Goal: Information Seeking & Learning: Learn about a topic

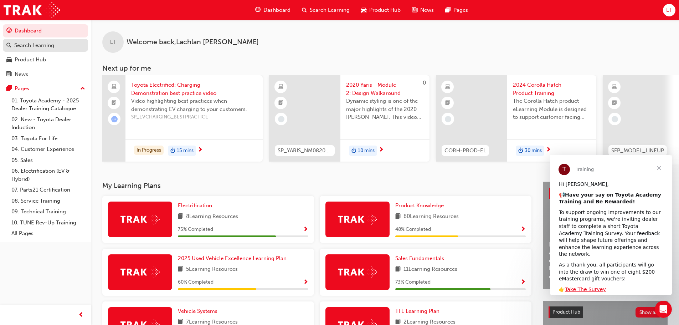
click at [45, 44] on div "Search Learning" at bounding box center [34, 45] width 40 height 8
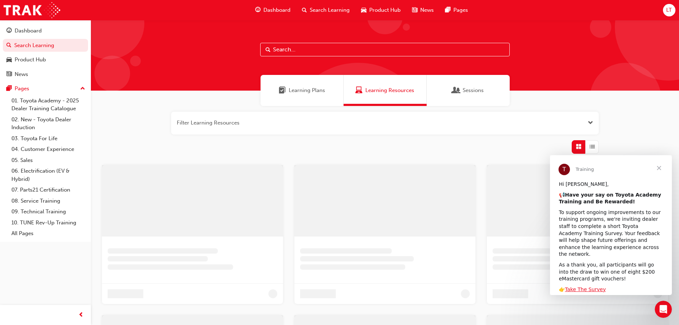
click at [278, 47] on input "text" at bounding box center [384, 50] width 249 height 14
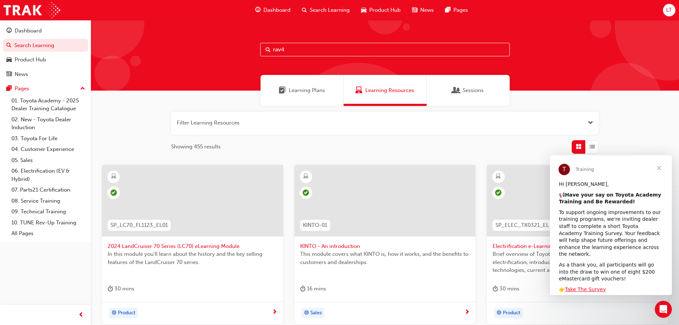
type input "rav4"
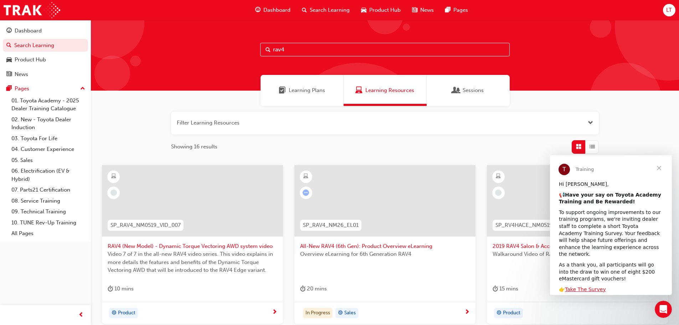
click at [160, 185] on div at bounding box center [192, 200] width 181 height 71
click at [400, 192] on div at bounding box center [384, 200] width 181 height 71
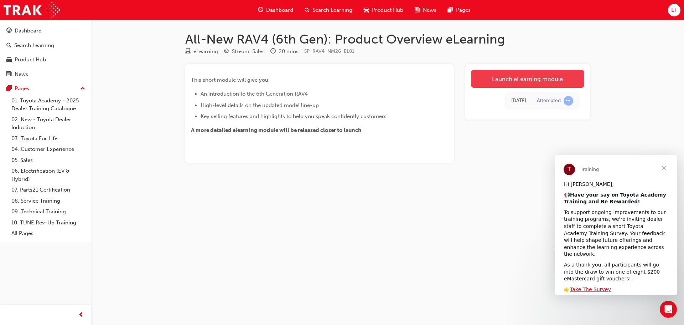
click at [500, 79] on link "Launch eLearning module" at bounding box center [527, 79] width 113 height 18
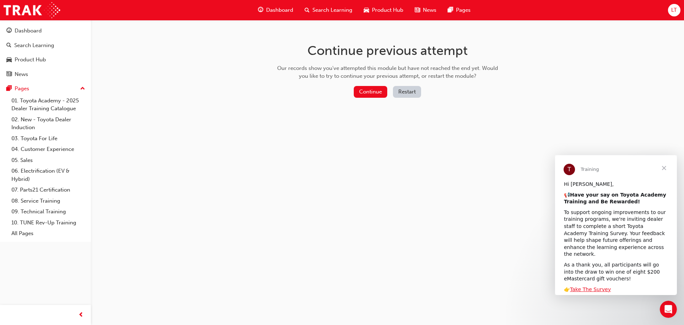
click at [547, 170] on span "Close" at bounding box center [664, 168] width 26 height 26
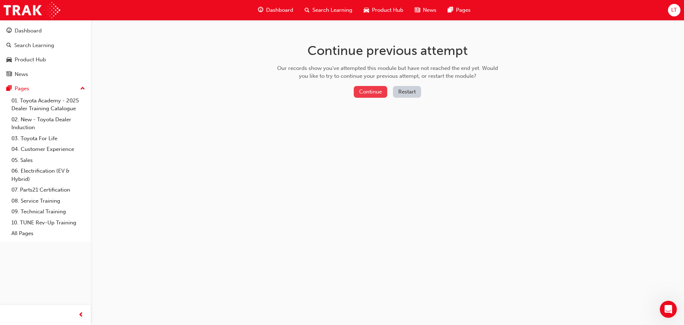
click at [372, 87] on button "Continue" at bounding box center [370, 92] width 33 height 12
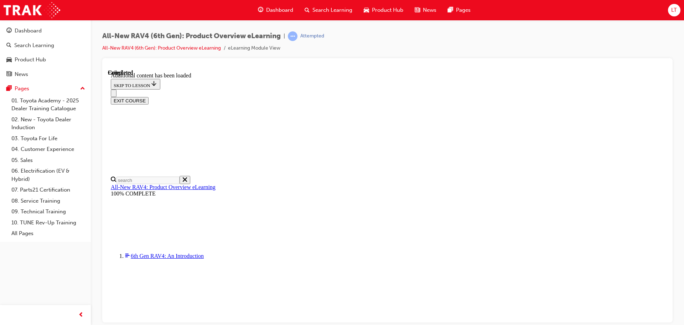
scroll to position [285, 0]
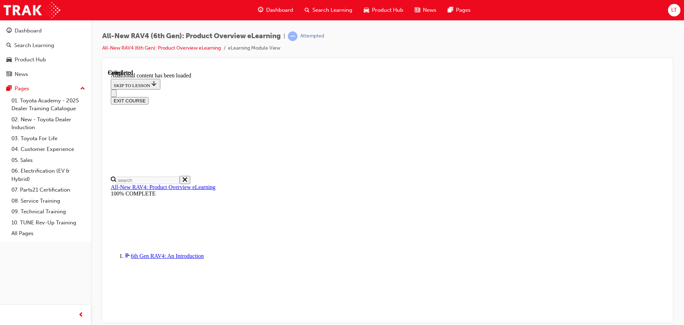
scroll to position [0, 103]
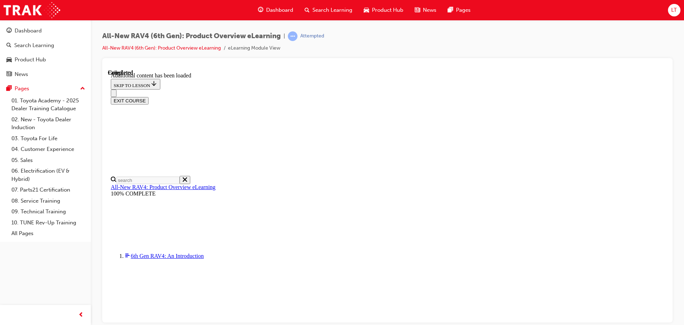
scroll to position [702, 0]
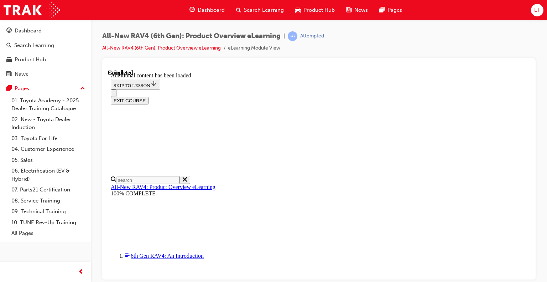
scroll to position [453, 0]
drag, startPoint x: 273, startPoint y: 129, endPoint x: 260, endPoint y: 108, distance: 24.1
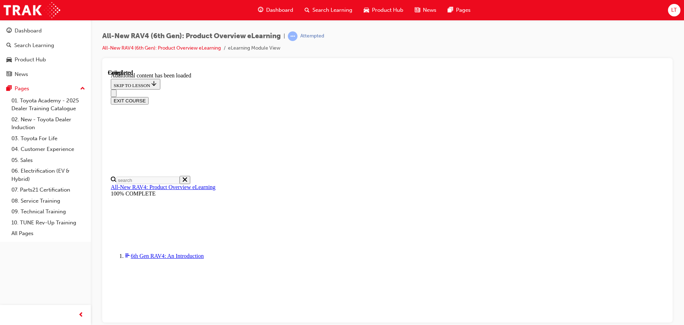
scroll to position [1334, 0]
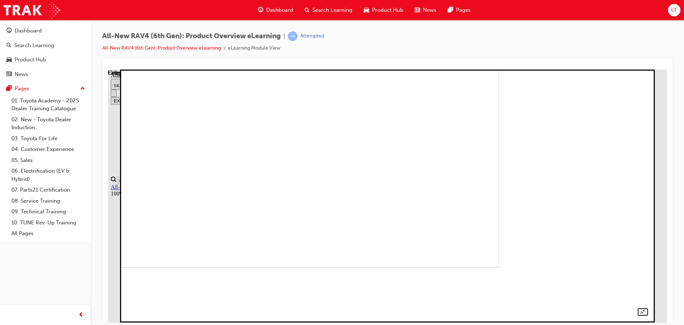
drag, startPoint x: 390, startPoint y: 178, endPoint x: 383, endPoint y: 175, distance: 8.0
click at [383, 175] on img at bounding box center [243, 140] width 511 height 253
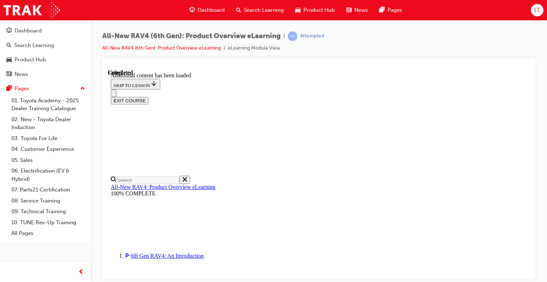
scroll to position [499, 0]
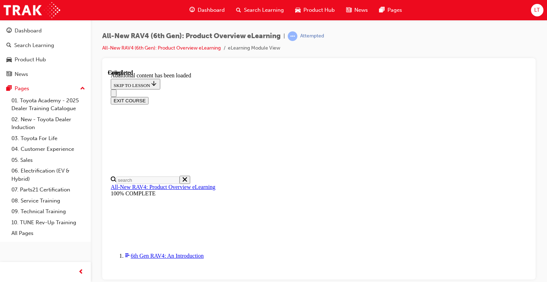
scroll to position [606, 0]
